Goal: Find specific page/section: Find specific page/section

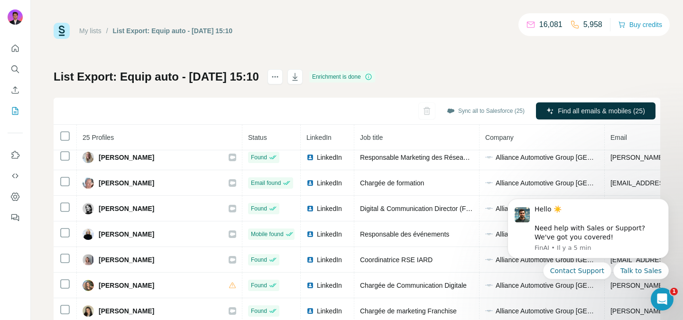
scroll to position [302, 0]
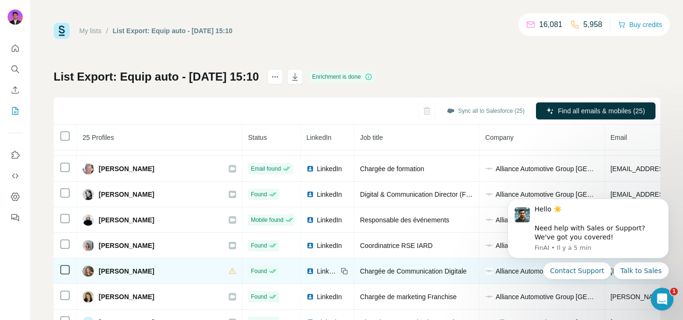
copy div "Mélanie BRANCO"
drag, startPoint x: 167, startPoint y: 271, endPoint x: 95, endPoint y: 269, distance: 71.7
click at [95, 269] on div "Mélanie BRANCO" at bounding box center [160, 271] width 154 height 11
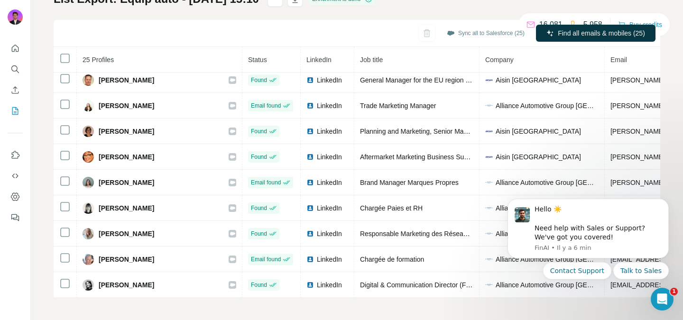
scroll to position [0, 0]
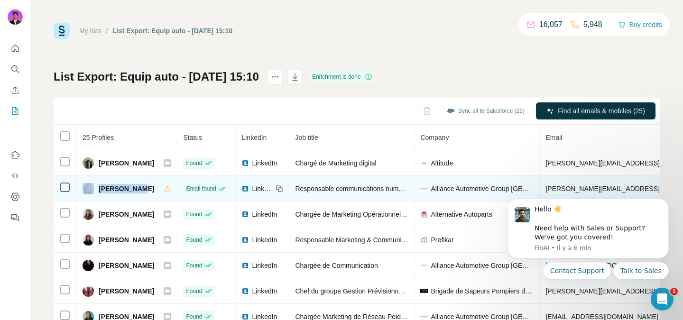
drag, startPoint x: 148, startPoint y: 190, endPoint x: 95, endPoint y: 187, distance: 53.2
click at [95, 187] on div "Anaïs Colas" at bounding box center [127, 188] width 89 height 11
copy div "Anaïs Colas"
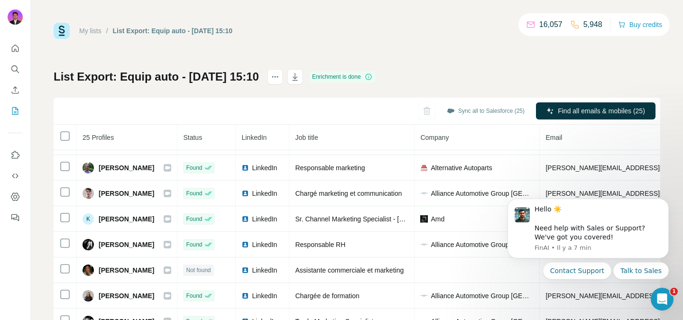
scroll to position [364, 0]
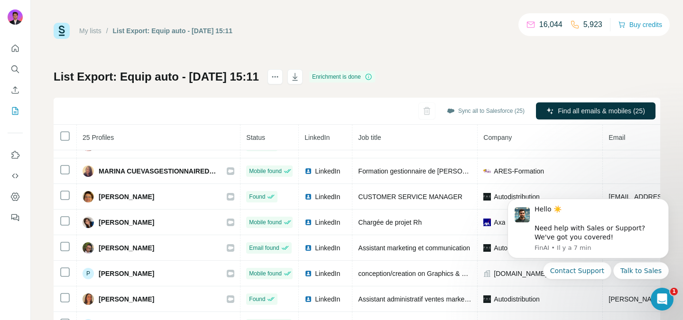
scroll to position [416, 0]
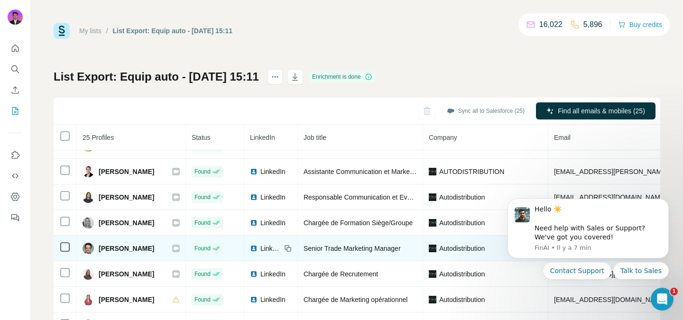
scroll to position [18, 0]
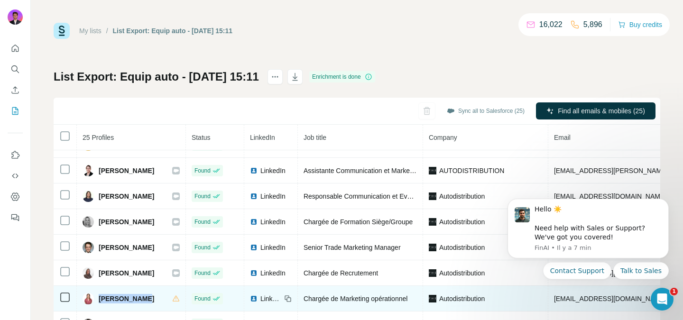
drag, startPoint x: 158, startPoint y: 295, endPoint x: 96, endPoint y: 295, distance: 61.7
click at [96, 295] on div "Céline FERAN" at bounding box center [131, 298] width 97 height 11
copy span "Céline FERAN"
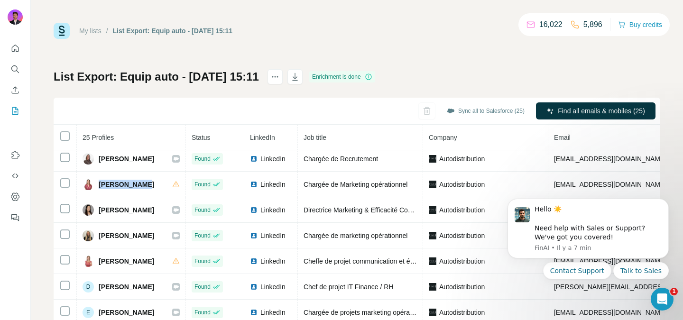
scroll to position [136, 0]
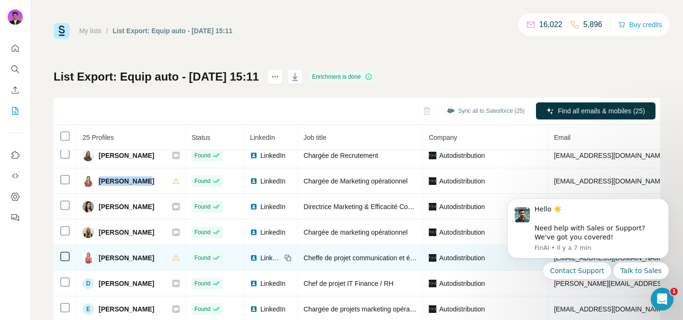
drag, startPoint x: 163, startPoint y: 261, endPoint x: 94, endPoint y: 260, distance: 68.8
click at [94, 260] on div "Clémence BLOUET" at bounding box center [131, 257] width 97 height 11
copy div "Clémence BLOUET"
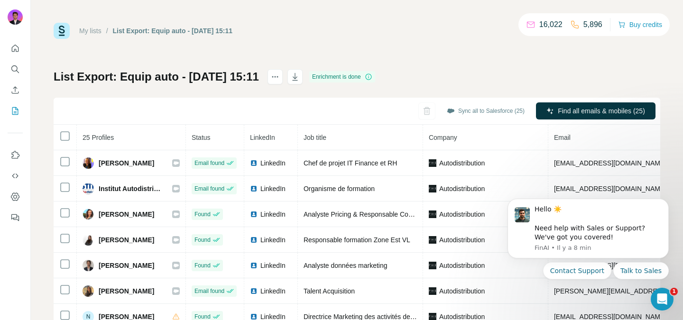
scroll to position [358, 0]
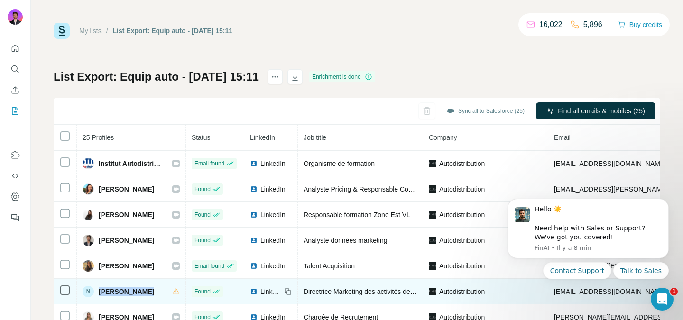
drag, startPoint x: 161, startPoint y: 295, endPoint x: 96, endPoint y: 294, distance: 64.5
click at [96, 294] on div "N Névine Ambard" at bounding box center [131, 291] width 97 height 11
copy span "Névine Ambard"
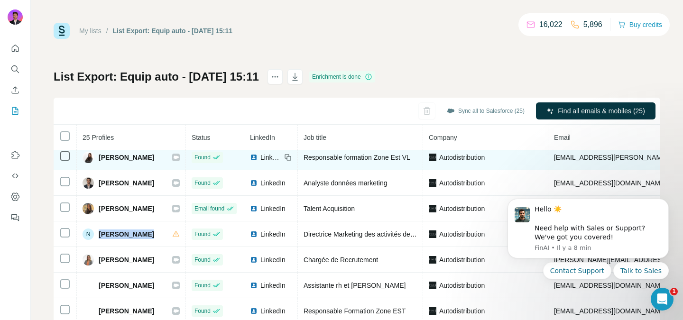
scroll to position [78, 0]
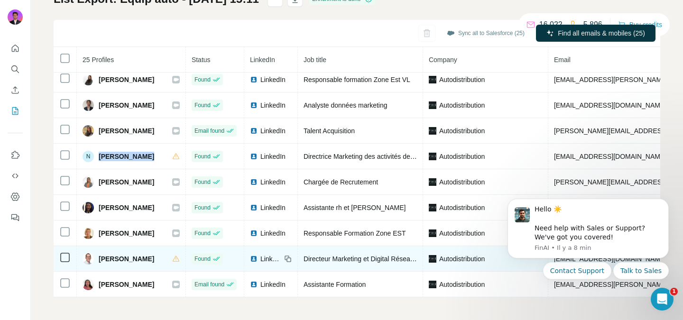
drag, startPoint x: 158, startPoint y: 263, endPoint x: 92, endPoint y: 260, distance: 66.5
click at [92, 260] on div "Yannick Savina" at bounding box center [131, 258] width 97 height 11
copy div "Yannick Savina"
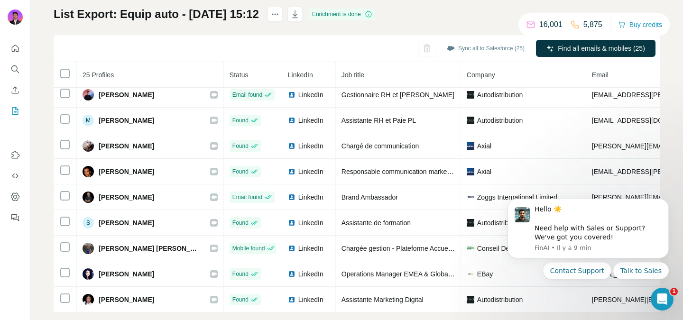
scroll to position [78, 0]
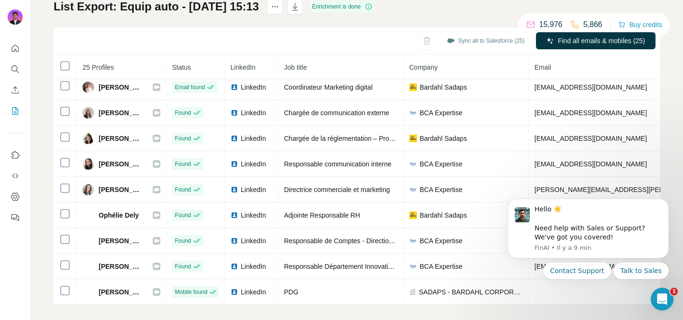
scroll to position [78, 0]
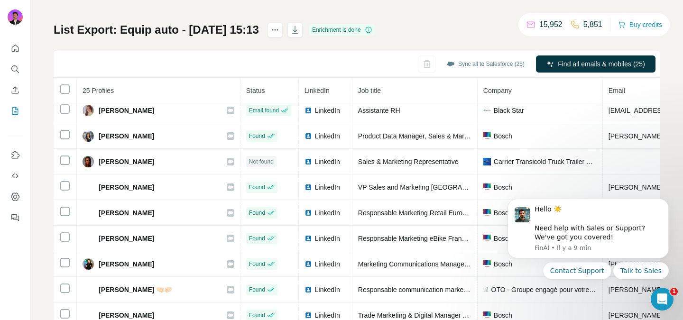
scroll to position [78, 0]
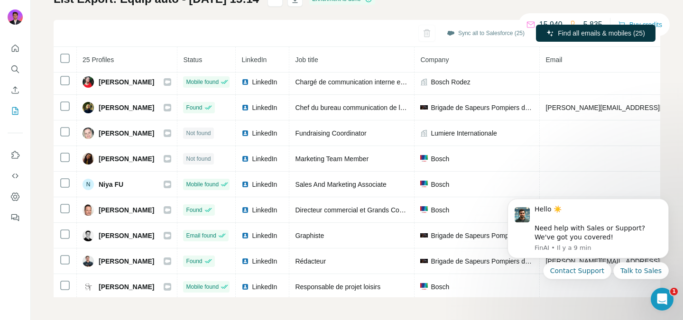
scroll to position [416, 0]
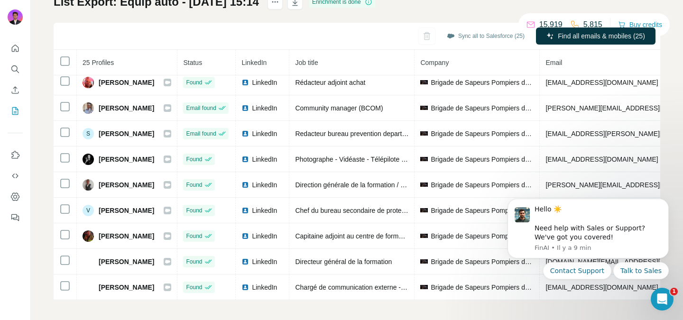
scroll to position [78, 0]
